Goal: Check status: Check status

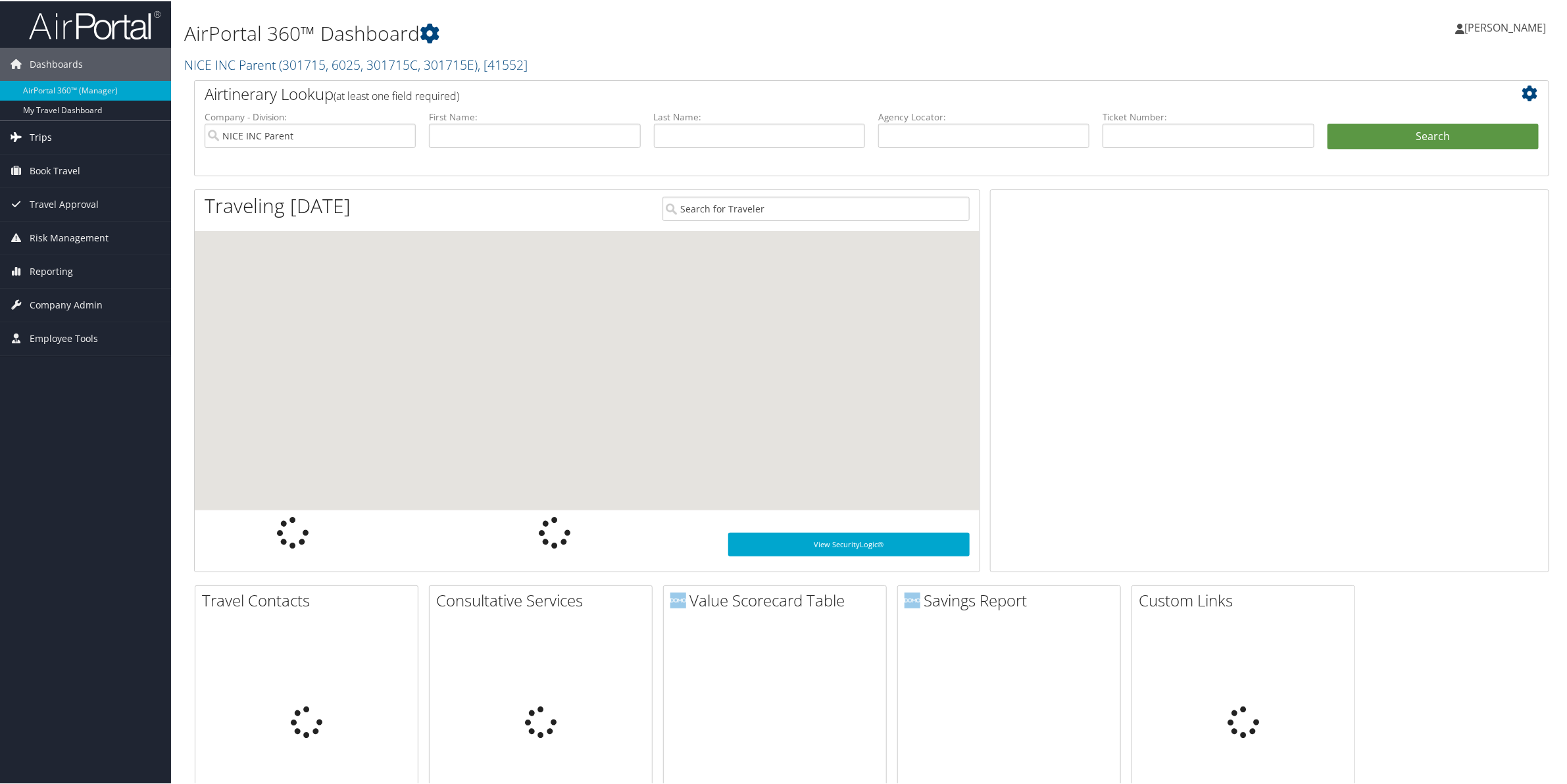
click at [41, 136] on span "Trips" at bounding box center [41, 136] width 23 height 33
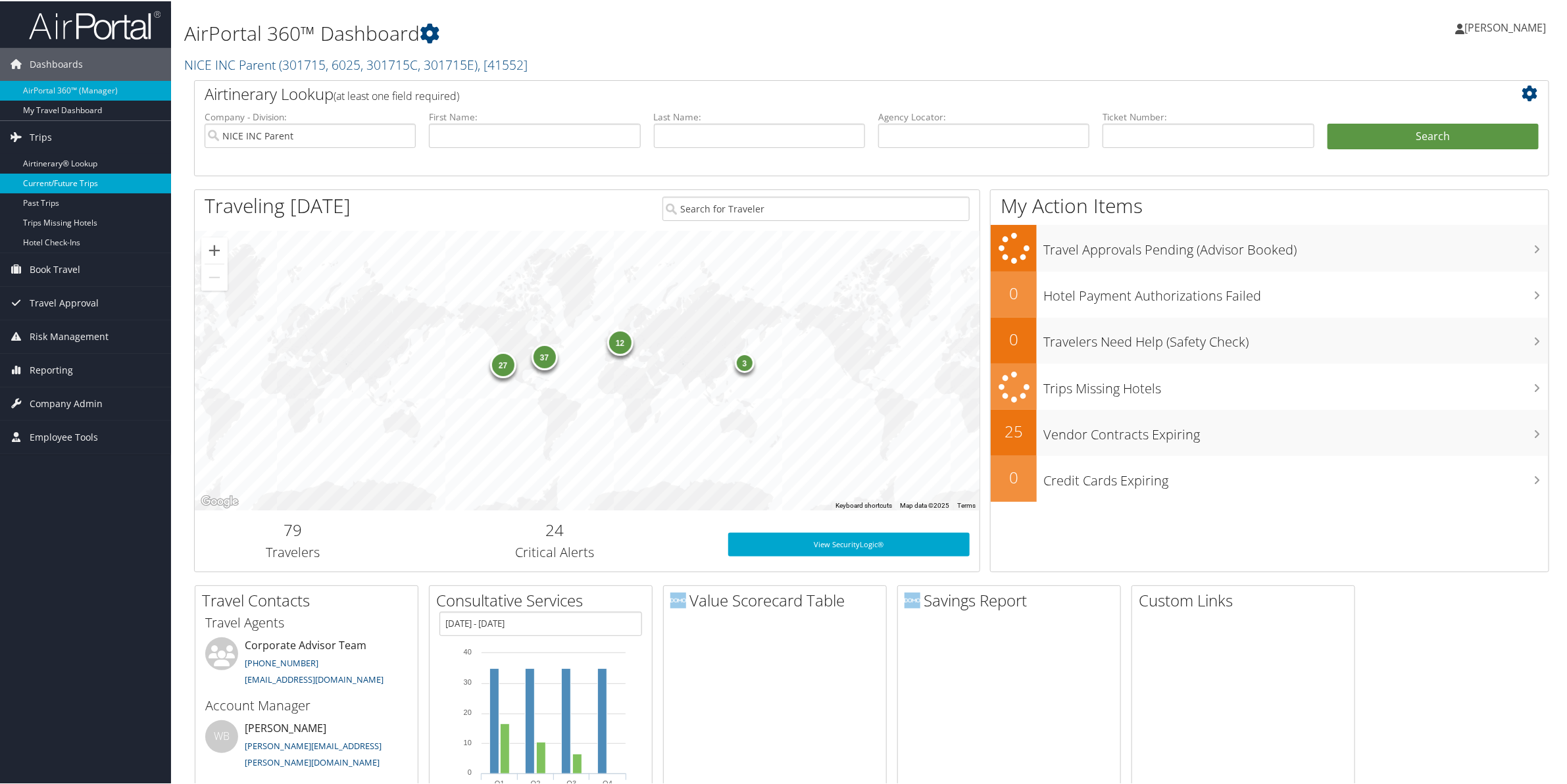
click at [48, 179] on link "Current/Future Trips" at bounding box center [85, 182] width 171 height 20
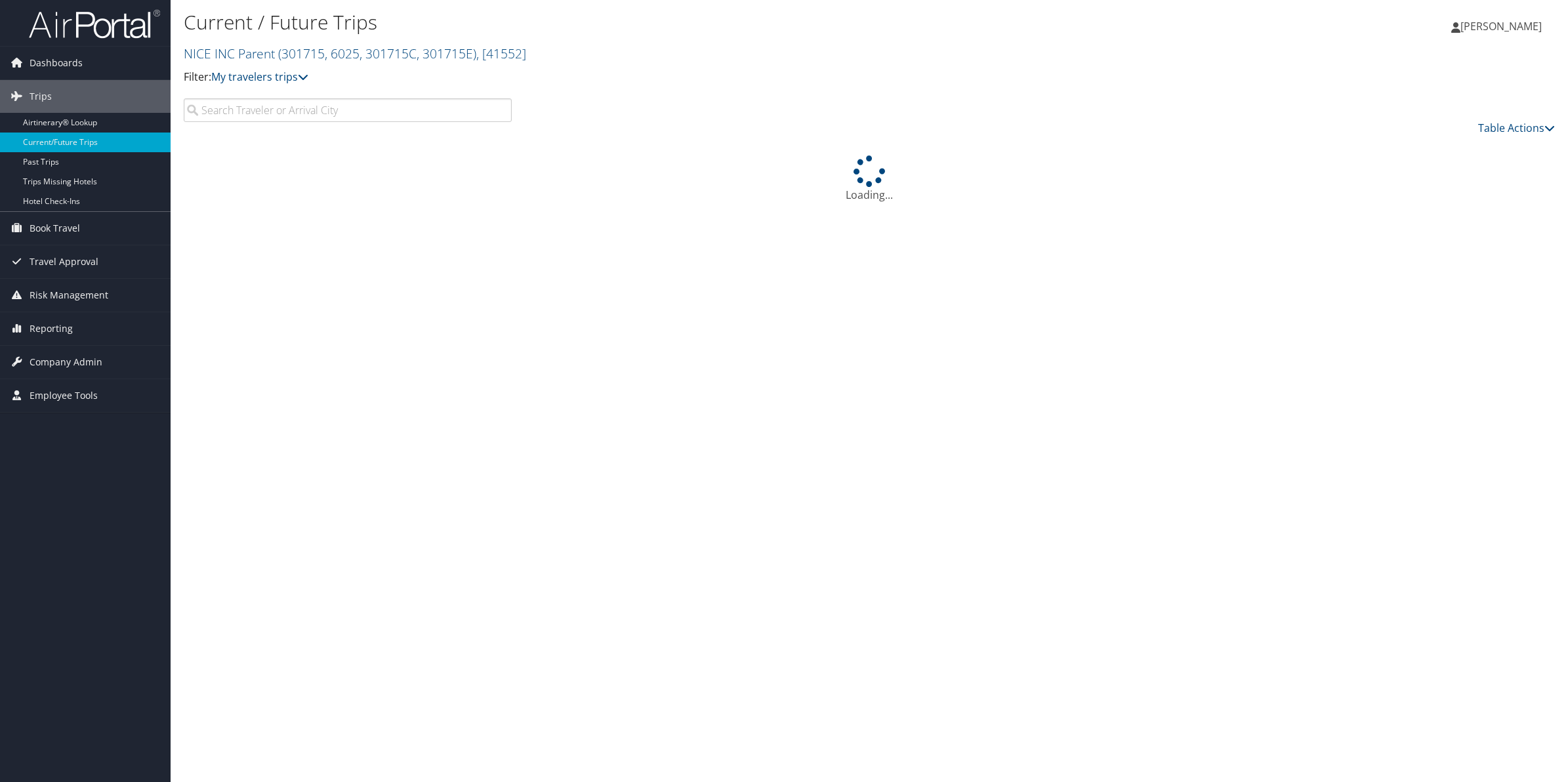
click at [246, 115] on input "search" at bounding box center [347, 110] width 328 height 24
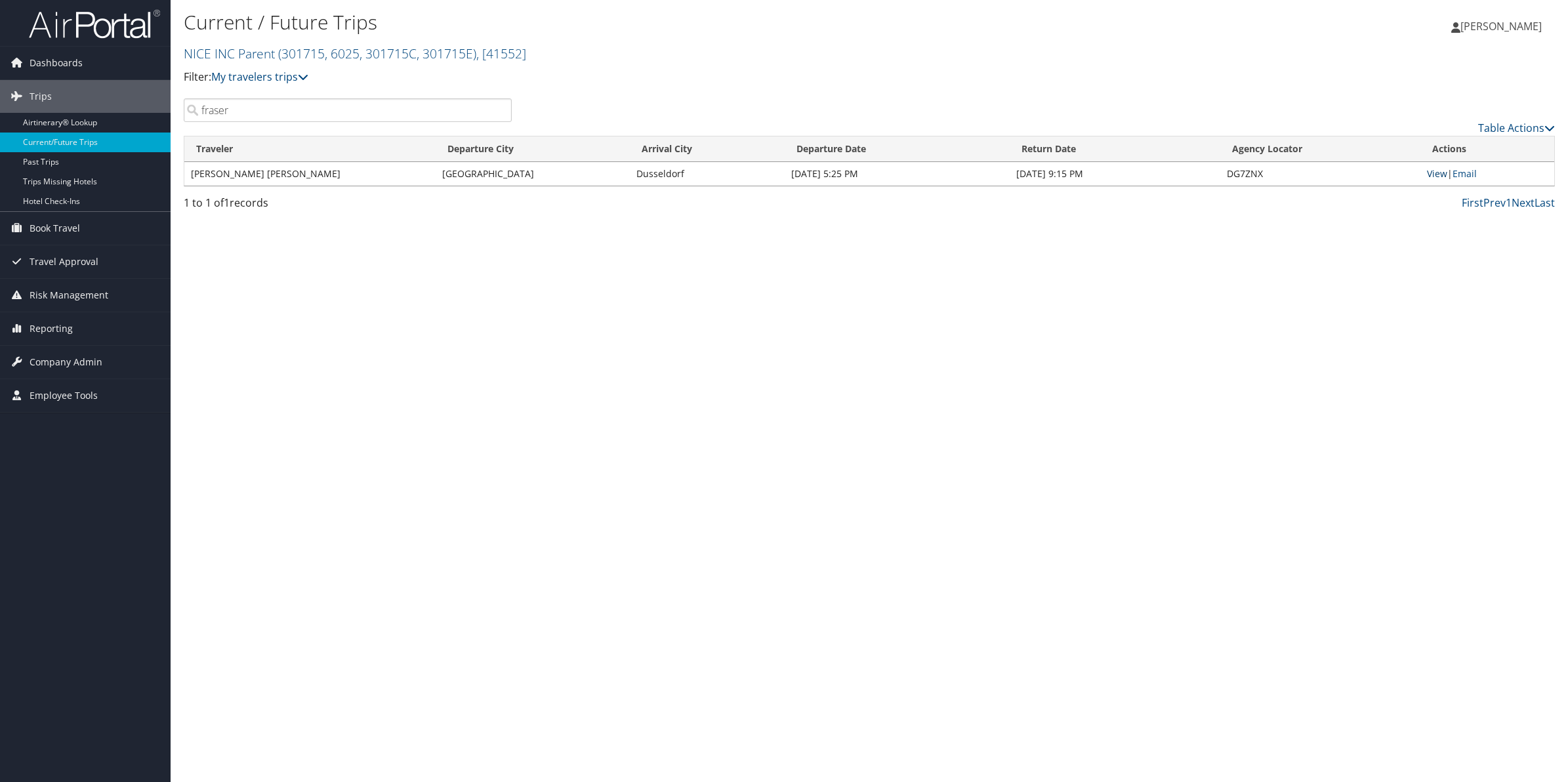
type input "fraser"
click at [1429, 174] on link "View" at bounding box center [1437, 174] width 20 height 12
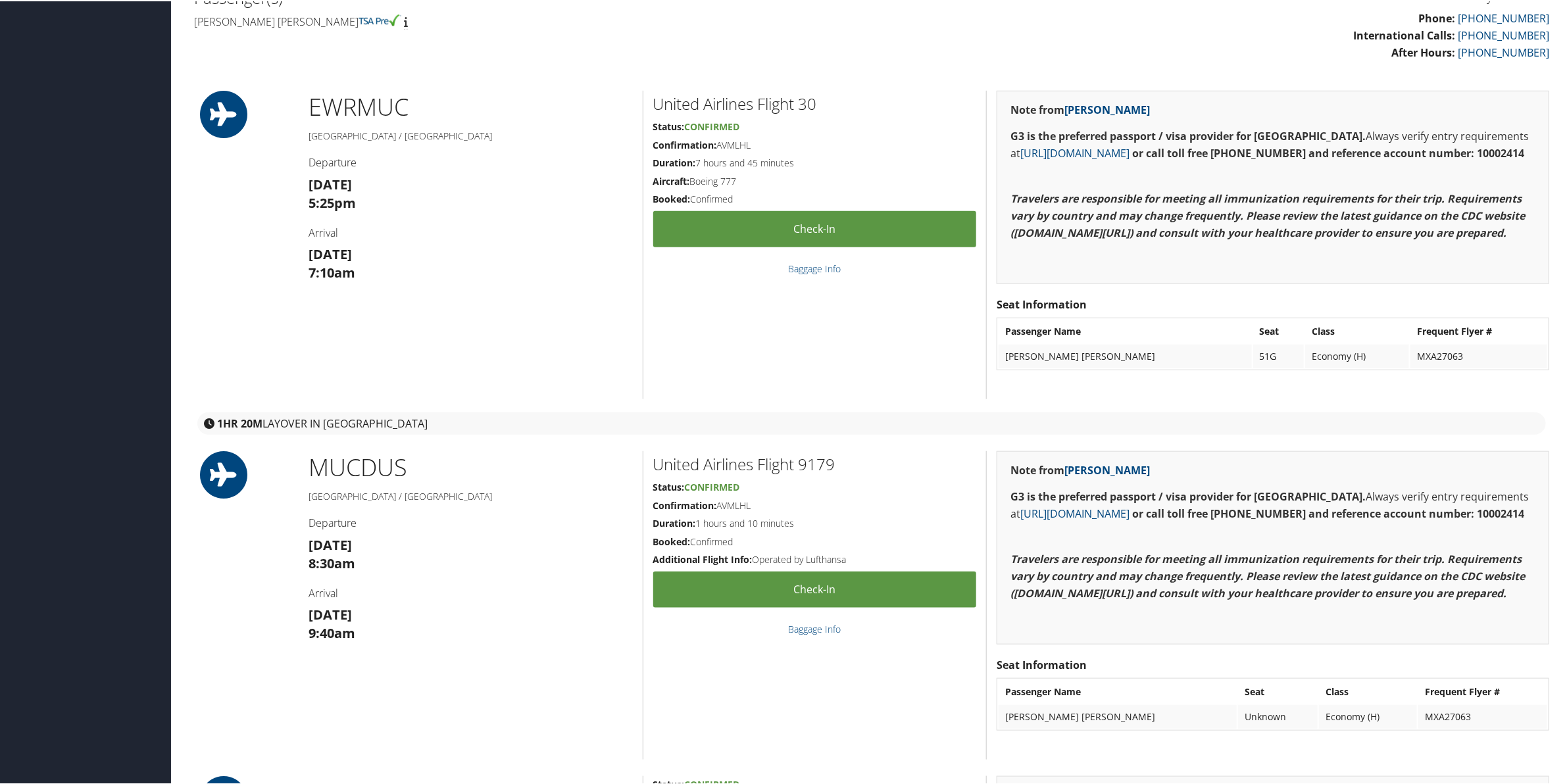
scroll to position [986, 0]
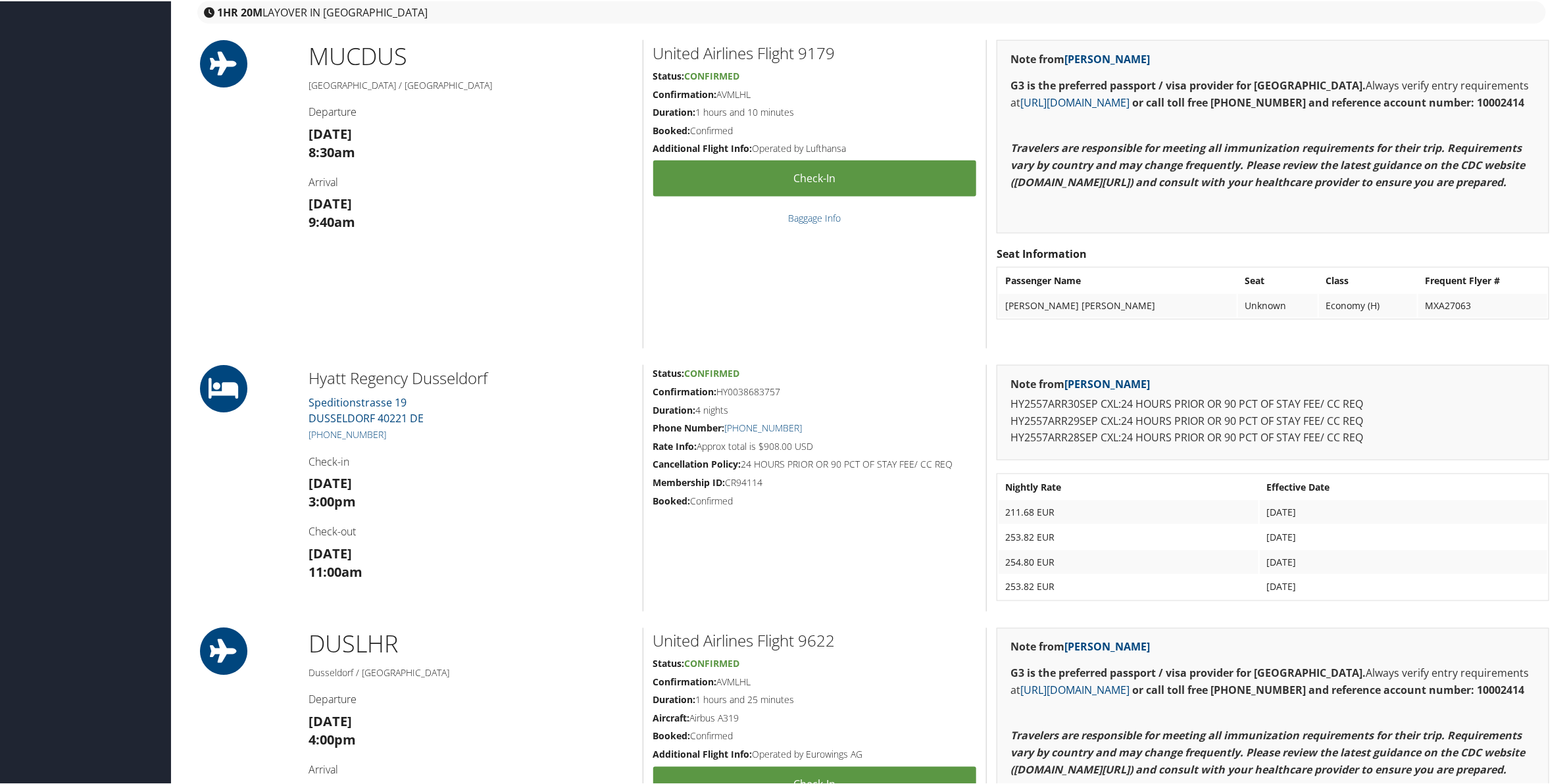
click at [1564, 88] on div "Airtinerary® [PERSON_NAME] [PERSON_NAME] My Settings Travel Agency Contacts Vie…" at bounding box center [871, 441] width 1402 height 2854
